Goal: Task Accomplishment & Management: Use online tool/utility

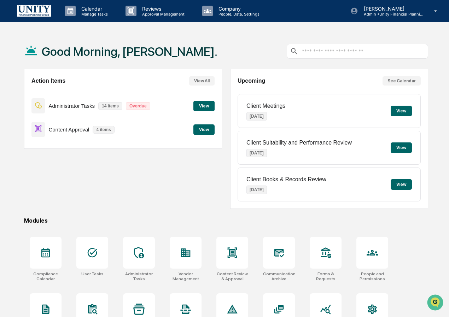
click at [200, 126] on button "View" at bounding box center [204, 130] width 21 height 11
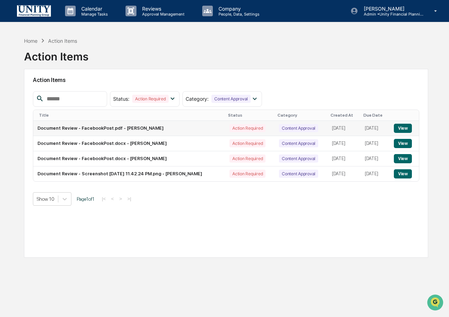
click at [409, 127] on button "View" at bounding box center [403, 128] width 18 height 9
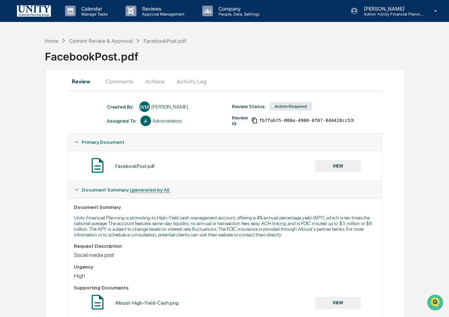
click at [337, 163] on button "VIEW" at bounding box center [338, 166] width 46 height 12
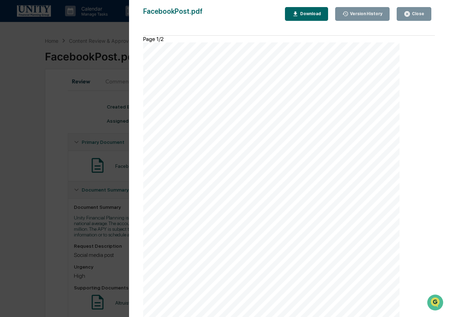
click at [418, 12] on div "Close" at bounding box center [418, 13] width 14 height 5
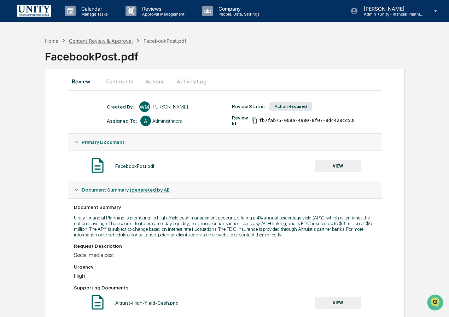
click at [107, 42] on div "Content Review & Approval" at bounding box center [101, 41] width 64 height 6
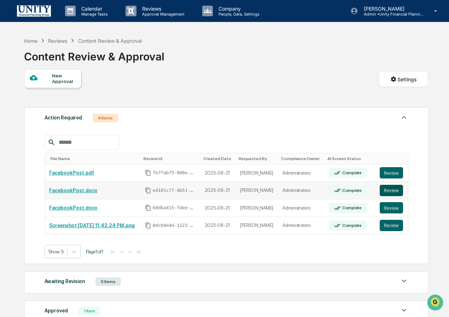
click at [393, 191] on button "Review" at bounding box center [391, 190] width 23 height 11
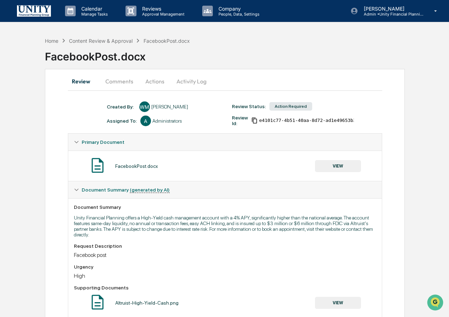
click at [150, 83] on button "Actions" at bounding box center [155, 81] width 32 height 17
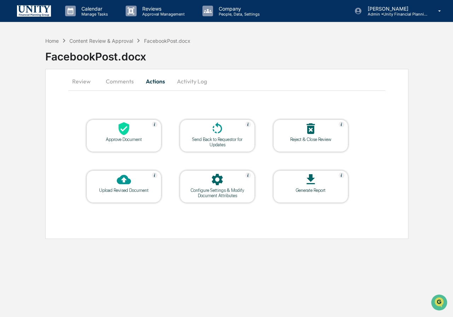
click at [311, 127] on icon at bounding box center [310, 128] width 8 height 11
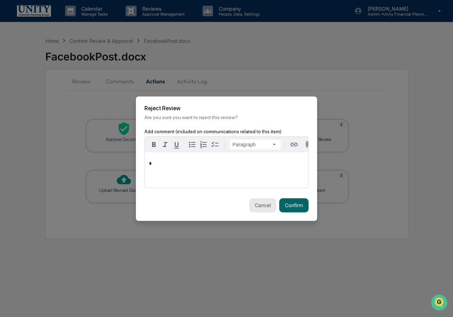
click at [261, 208] on button "Cancel" at bounding box center [262, 206] width 27 height 14
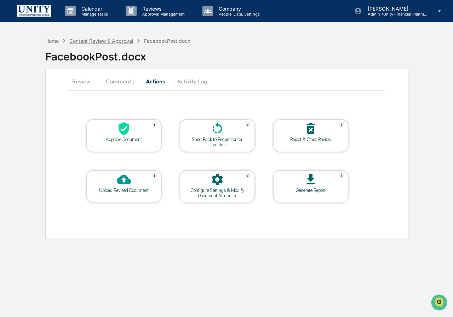
click at [114, 41] on div "Content Review & Approval" at bounding box center [101, 41] width 64 height 6
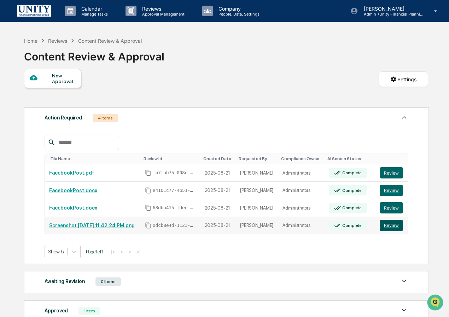
click at [394, 226] on button "Review" at bounding box center [391, 225] width 23 height 11
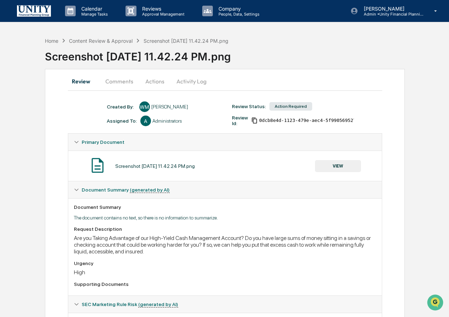
click at [341, 167] on button "VIEW" at bounding box center [338, 166] width 46 height 12
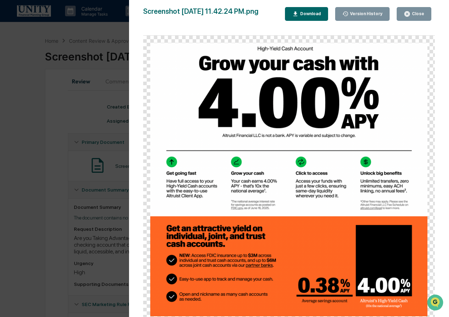
click at [414, 15] on div "Close" at bounding box center [418, 13] width 14 height 5
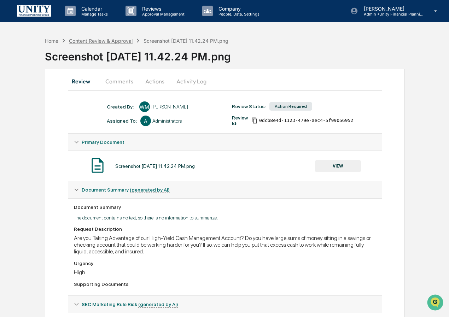
click at [120, 41] on div "Content Review & Approval" at bounding box center [101, 41] width 64 height 6
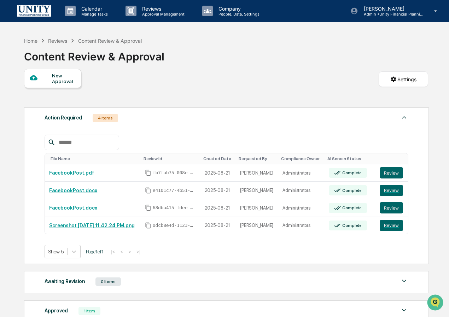
click at [66, 83] on div "New Approval" at bounding box center [64, 78] width 24 height 11
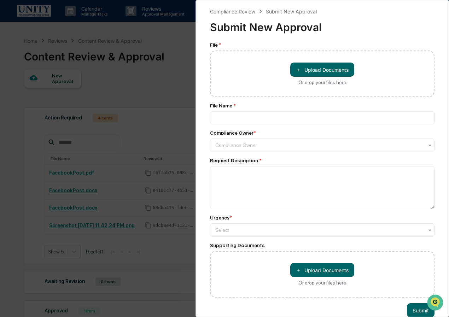
click at [171, 71] on div "Compliance Review Submit New Approval Submit New Approval File * ＋ Upload Docum…" at bounding box center [224, 158] width 449 height 317
